Goal: Task Accomplishment & Management: Manage account settings

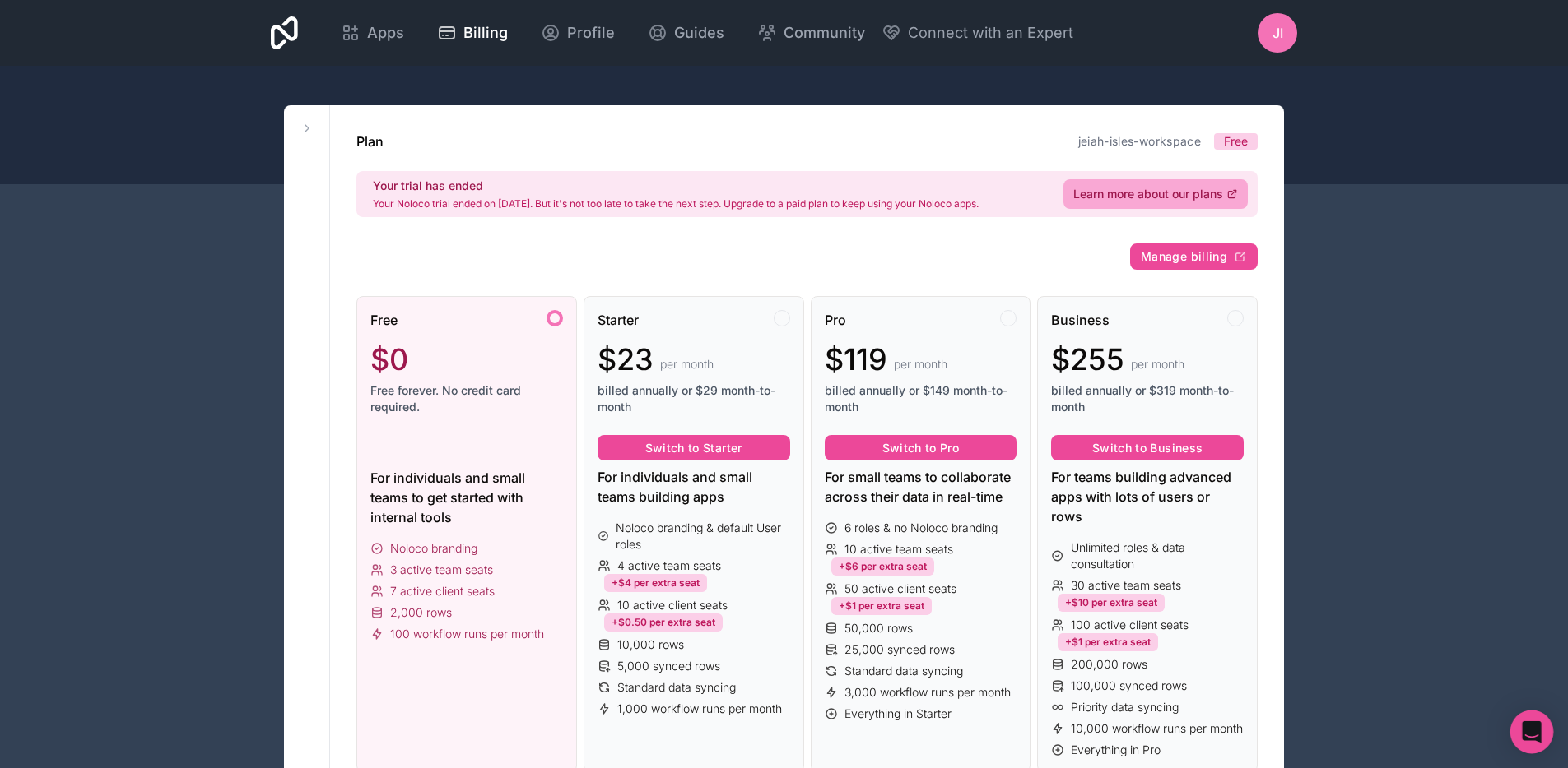
click at [1528, 721] on div "Open Intercom Messenger" at bounding box center [1533, 733] width 44 height 44
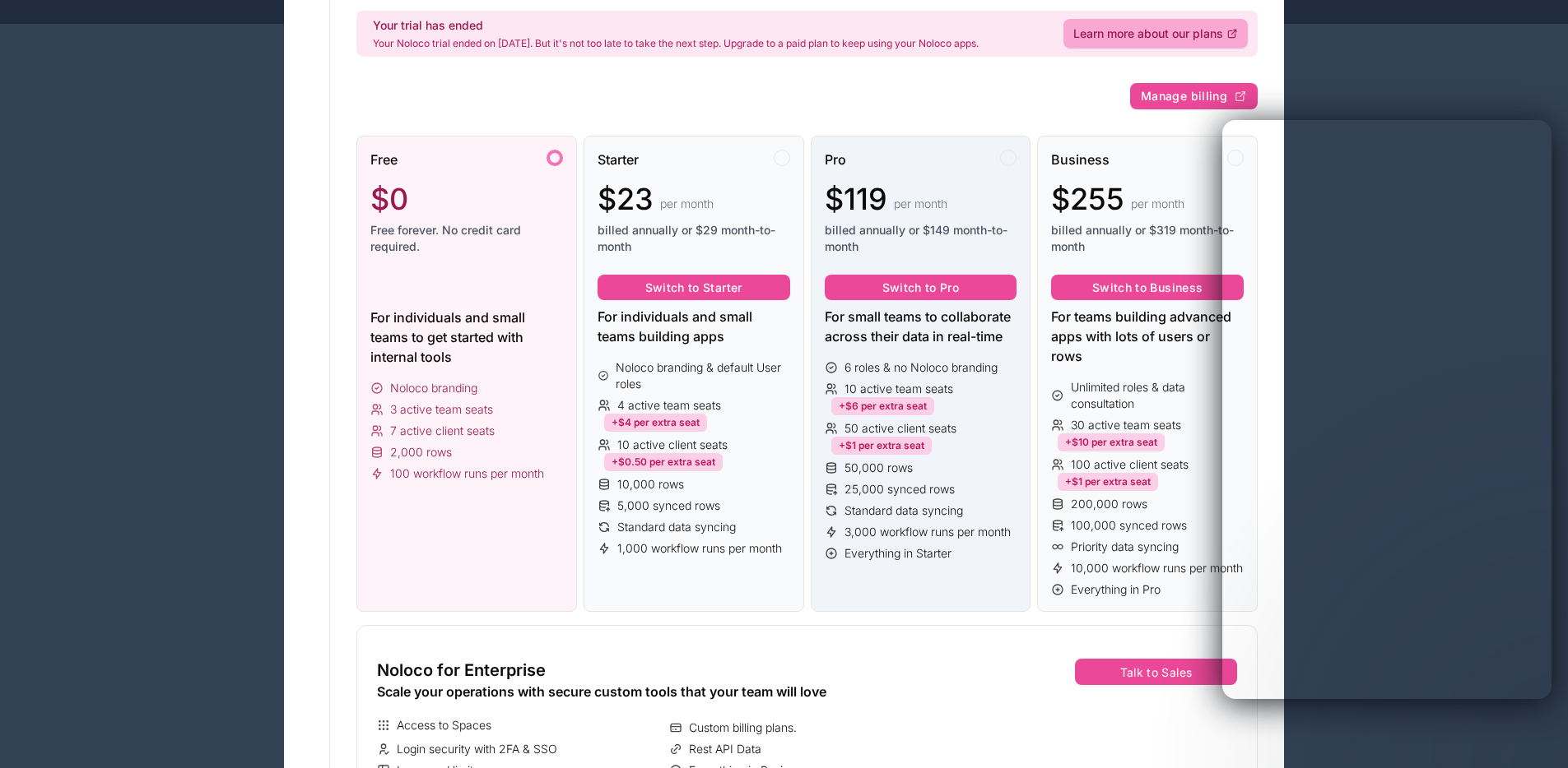
scroll to position [2, 0]
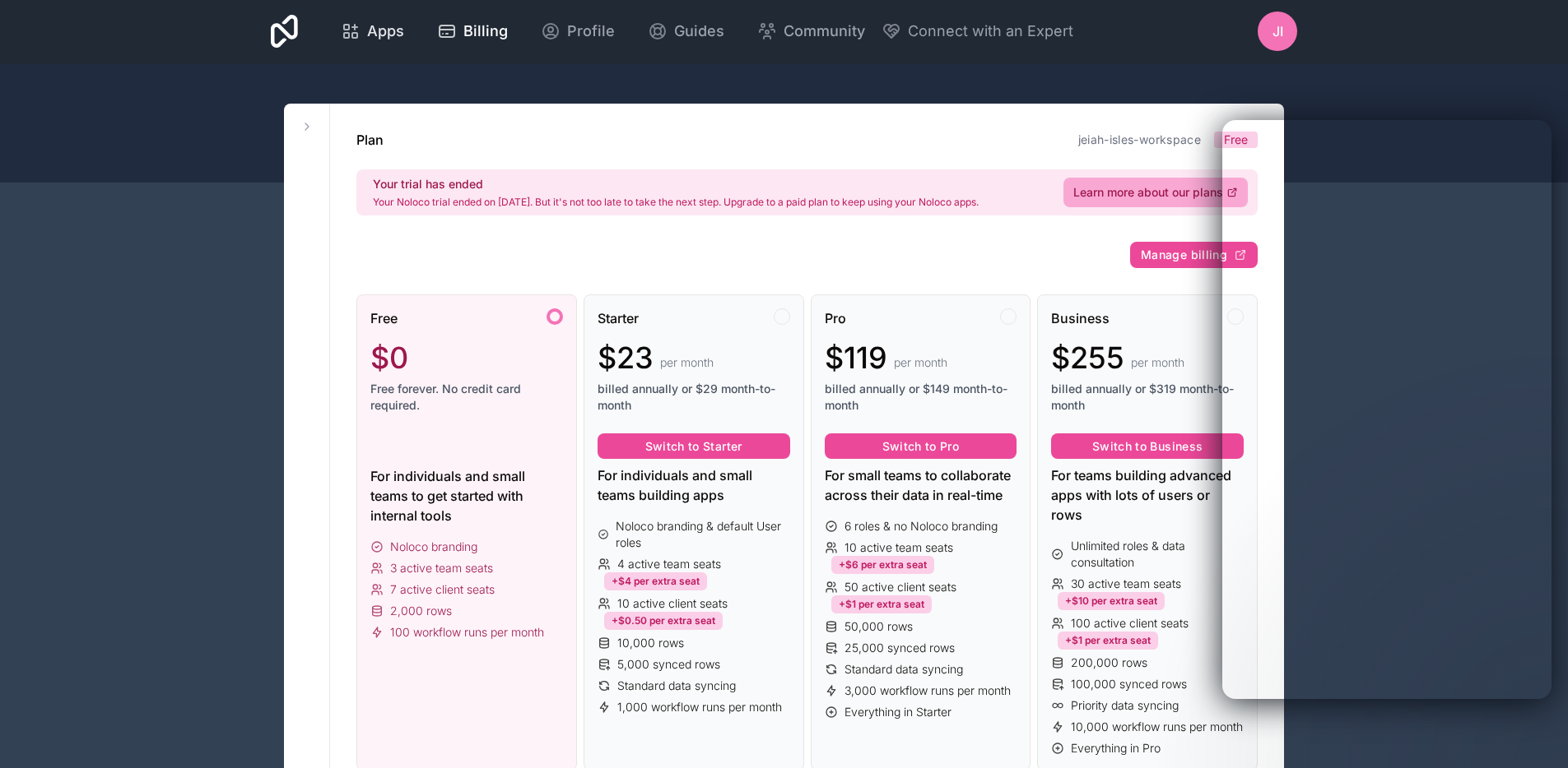
click at [389, 42] on span "Apps" at bounding box center [386, 32] width 37 height 23
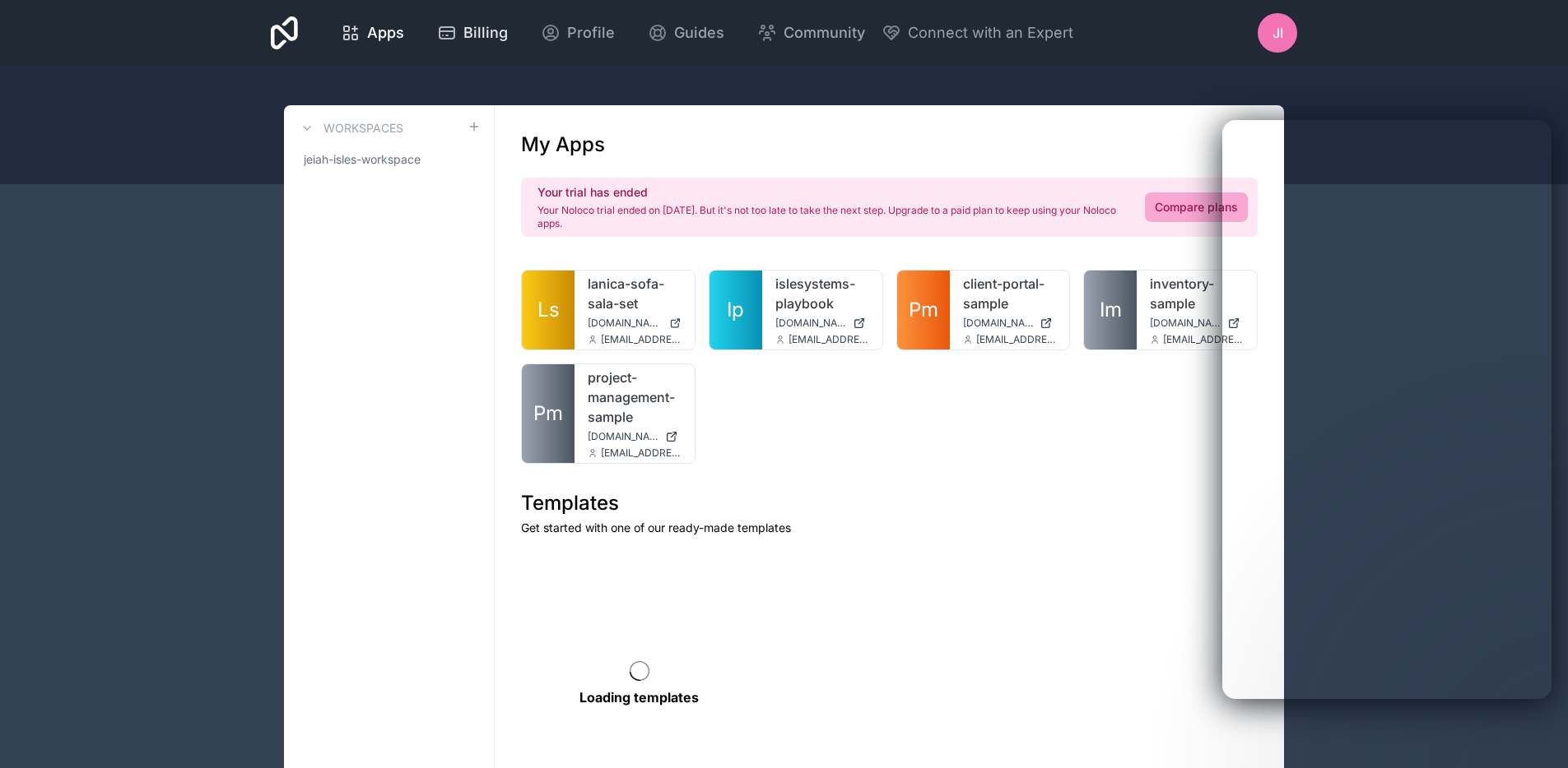
click at [487, 26] on span "Billing" at bounding box center [485, 33] width 44 height 23
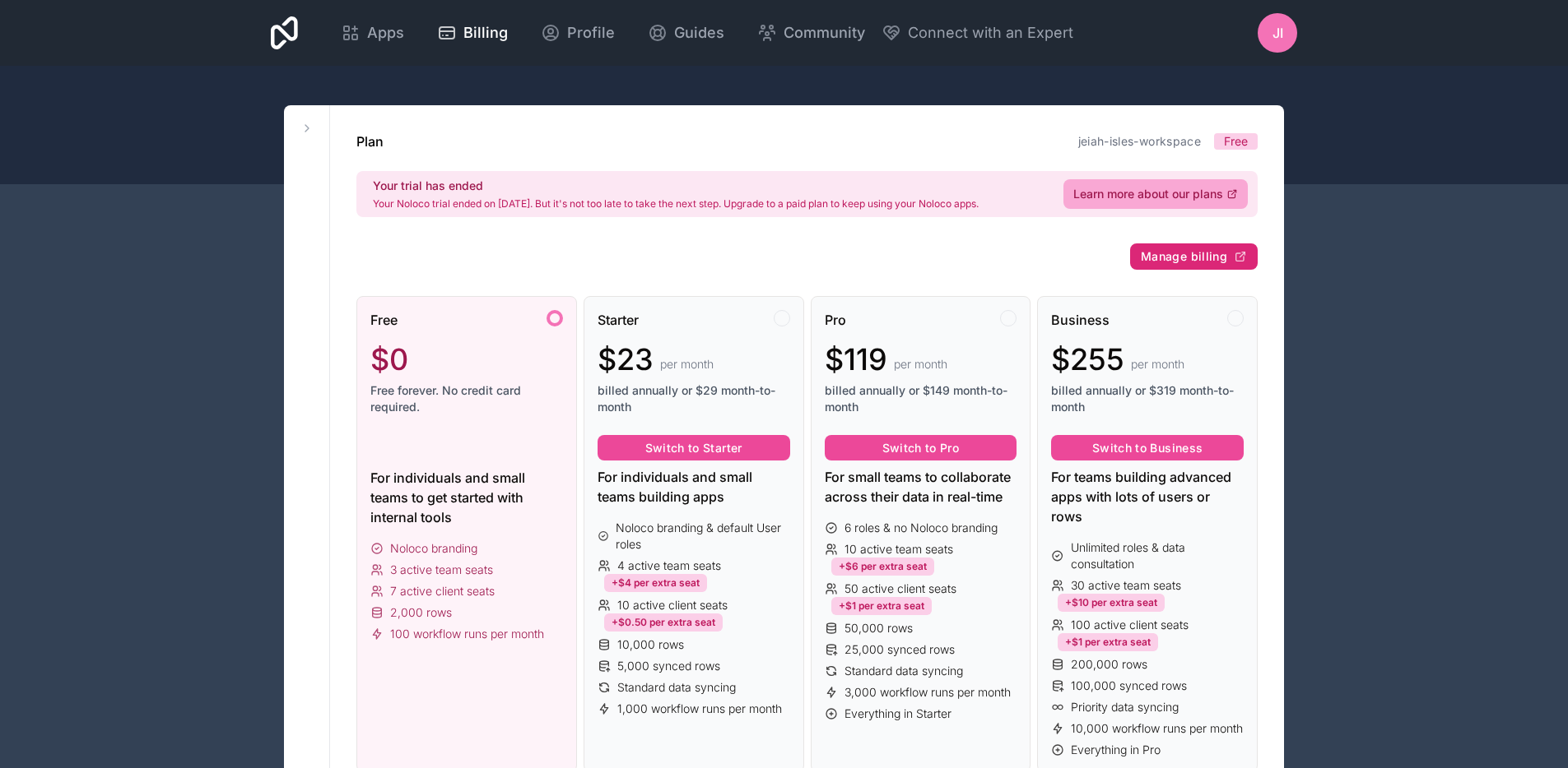
click at [1175, 251] on span "Manage billing" at bounding box center [1183, 256] width 86 height 14
click at [1531, 731] on icon "Open Intercom Messenger" at bounding box center [1532, 732] width 19 height 21
click at [268, 37] on div "Apps Billing Profile Guides Community Connect with an Expert JI Billing Profile…" at bounding box center [784, 33] width 1052 height 66
click at [280, 37] on icon at bounding box center [284, 33] width 27 height 33
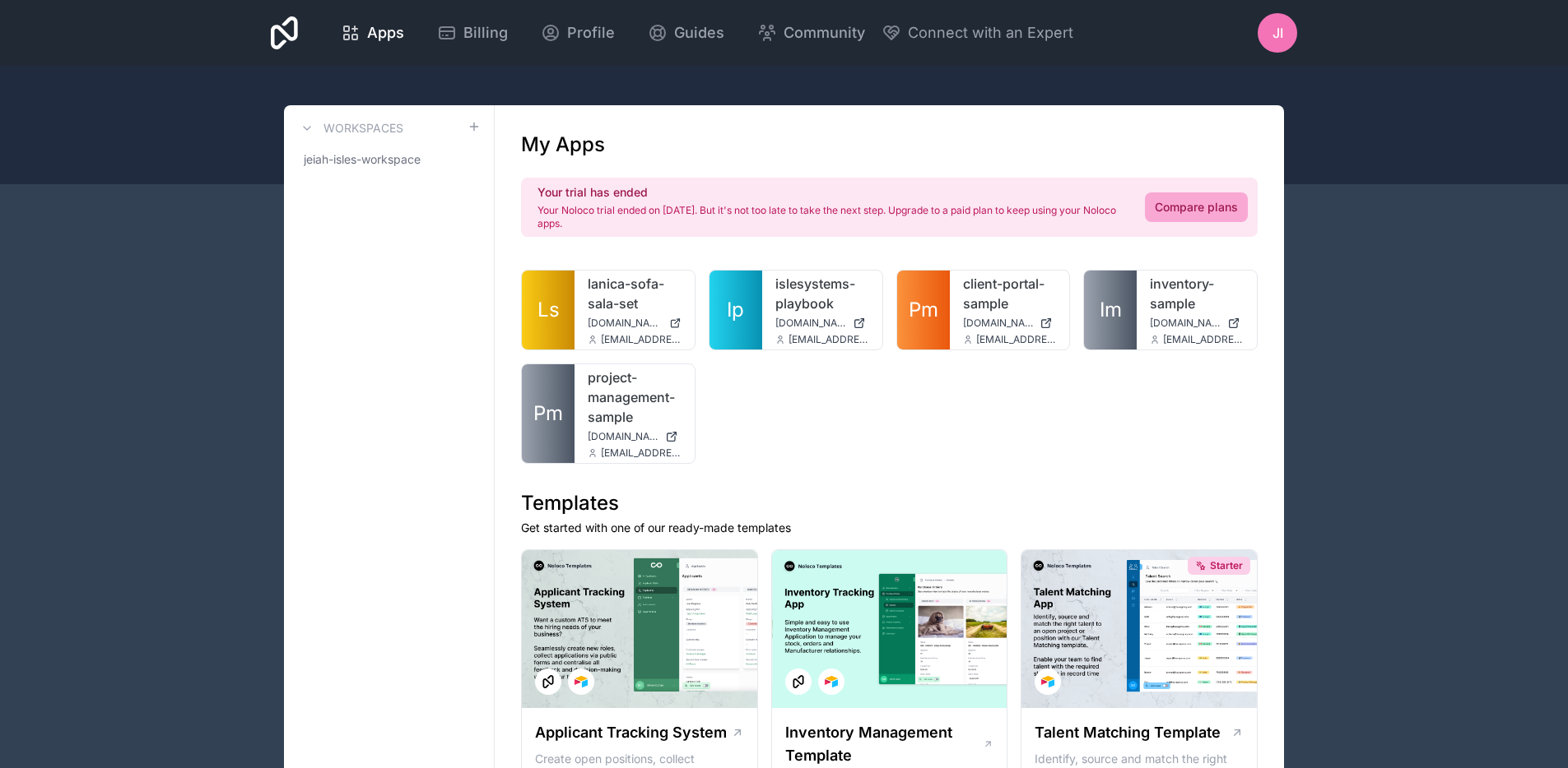
click at [1513, 718] on div at bounding box center [1533, 733] width 44 height 44
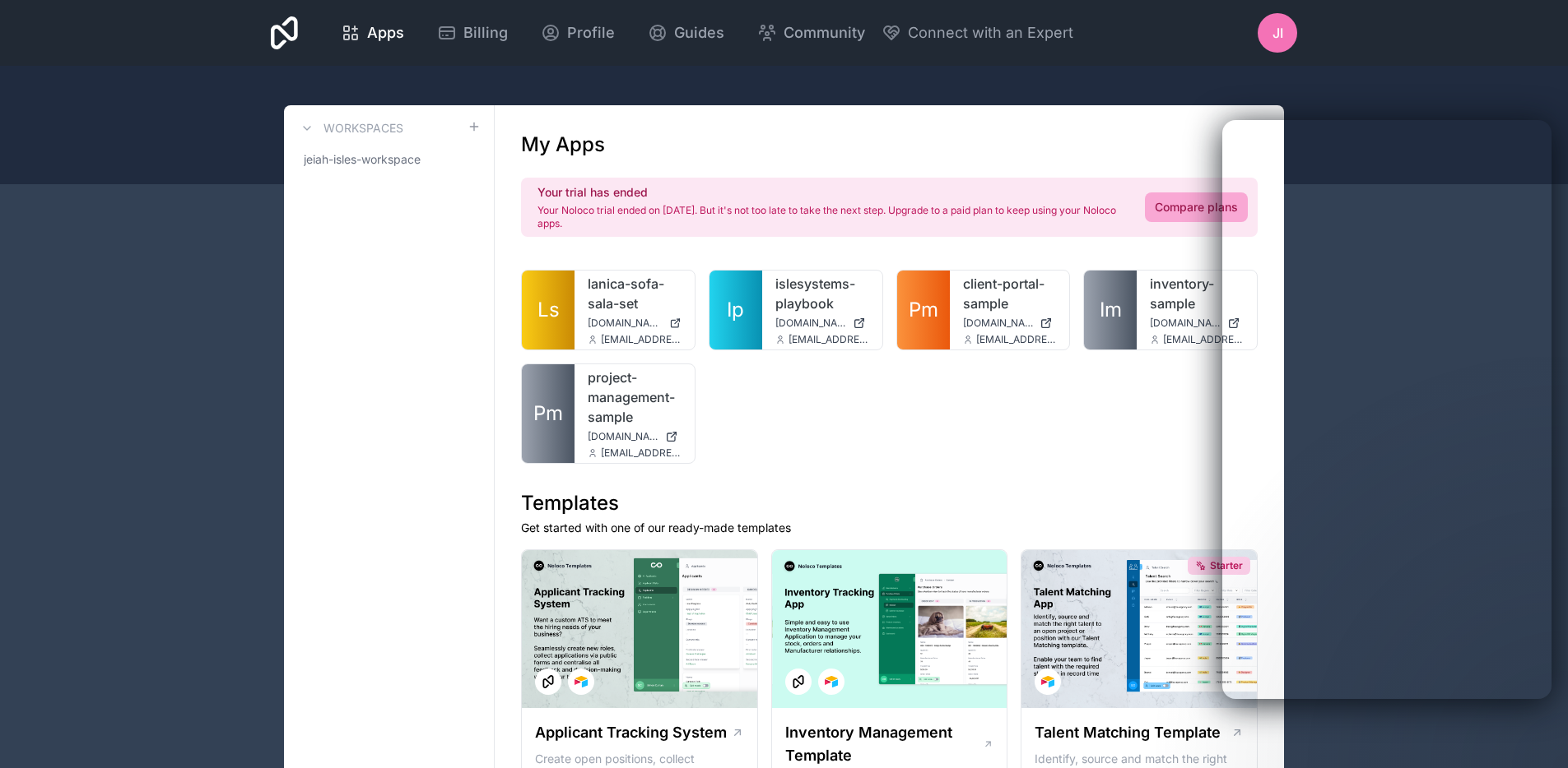
scroll to position [3, 0]
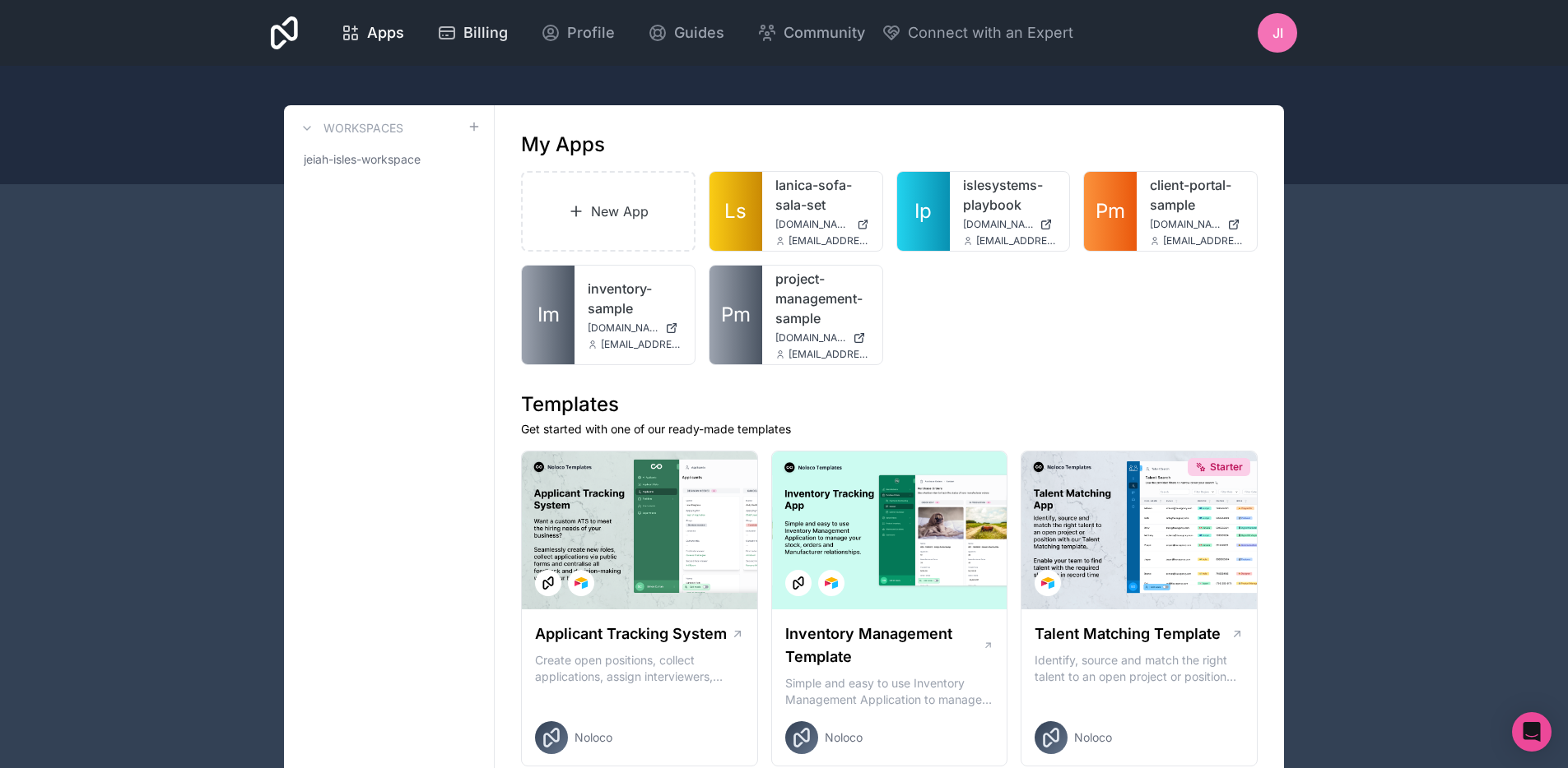
click at [481, 36] on span "Billing" at bounding box center [485, 33] width 44 height 23
